Goal: Check status: Check status

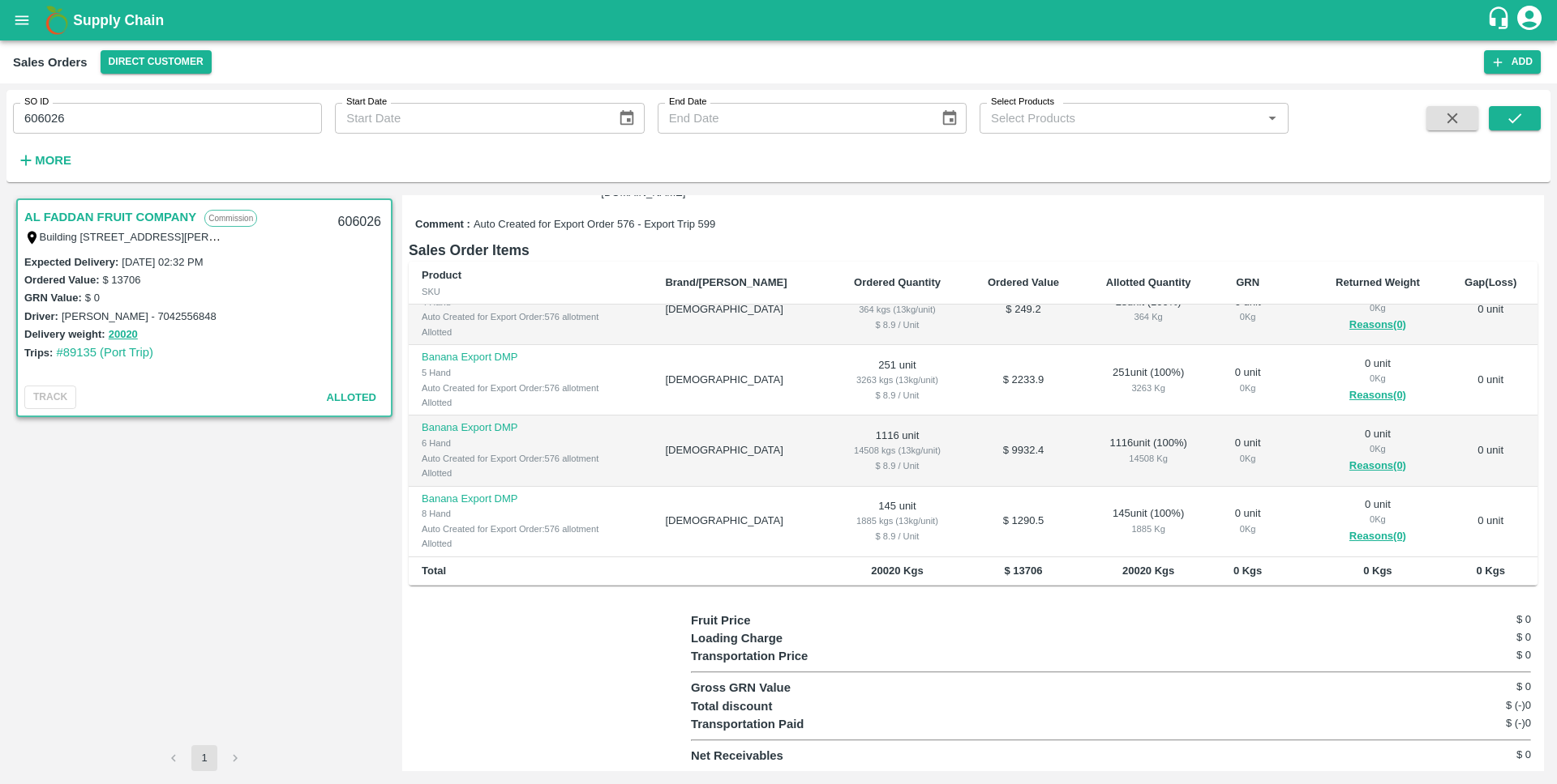
scroll to position [30, 0]
click at [358, 223] on div "606026" at bounding box center [359, 222] width 63 height 38
copy div "606026"
drag, startPoint x: 969, startPoint y: 572, endPoint x: 1013, endPoint y: 570, distance: 44.0
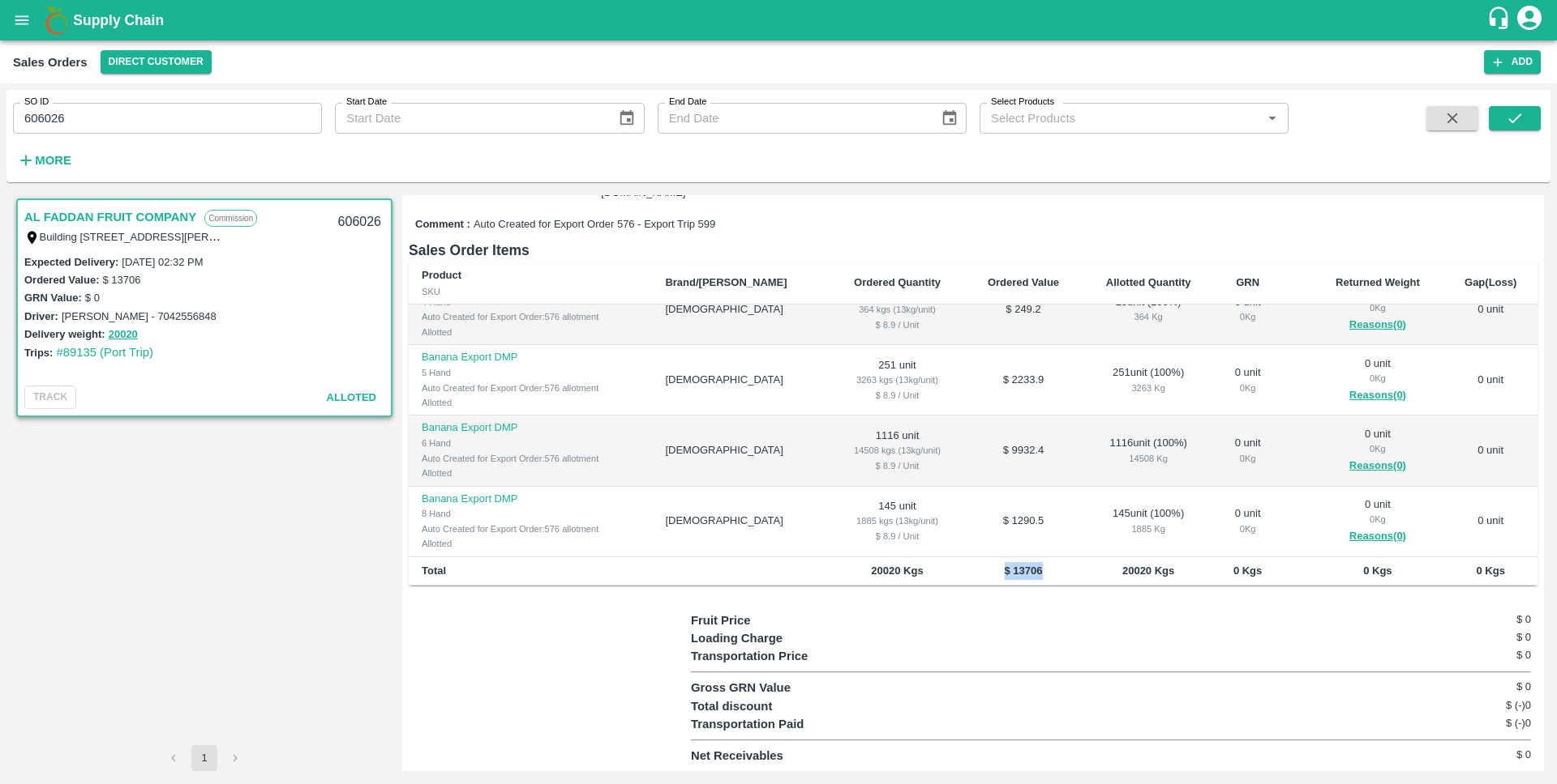
click at [1013, 570] on td "$ 13706" at bounding box center [1023, 571] width 117 height 28
click at [842, 521] on div "1885 kgs (13kg/unit)" at bounding box center [897, 521] width 110 height 15
drag, startPoint x: 810, startPoint y: 525, endPoint x: 833, endPoint y: 523, distance: 23.1
click at [842, 523] on div "1885 kgs (13kg/unit)" at bounding box center [897, 521] width 110 height 15
